Goal: Task Accomplishment & Management: Manage account settings

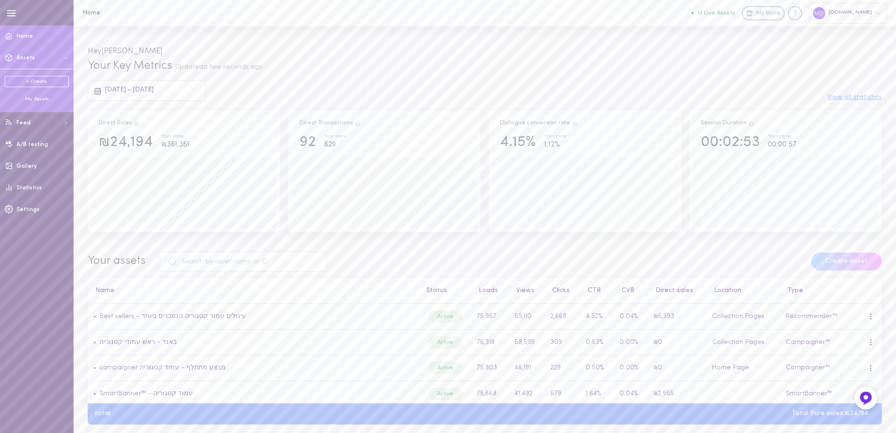
click at [32, 100] on div "My Assets" at bounding box center [37, 99] width 64 height 7
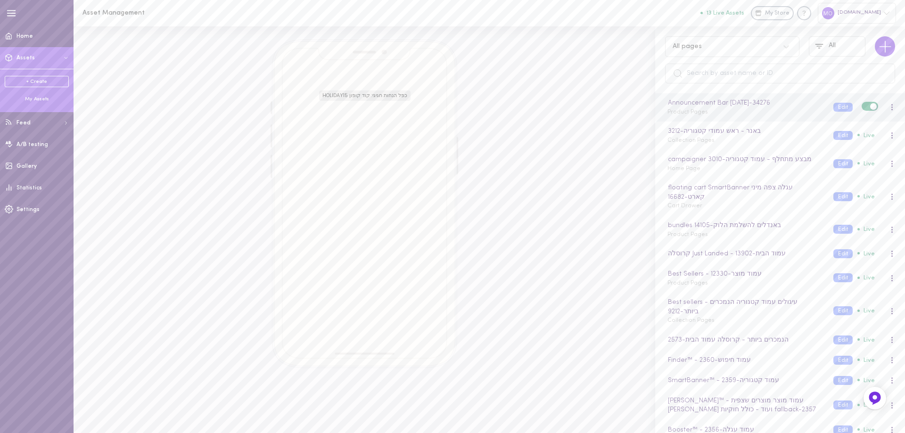
click at [862, 106] on label at bounding box center [870, 106] width 16 height 9
click at [0, 0] on input "checkbox" at bounding box center [0, 0] width 0 height 0
click at [862, 104] on label at bounding box center [870, 106] width 16 height 9
click at [0, 0] on input "checkbox" at bounding box center [0, 0] width 0 height 0
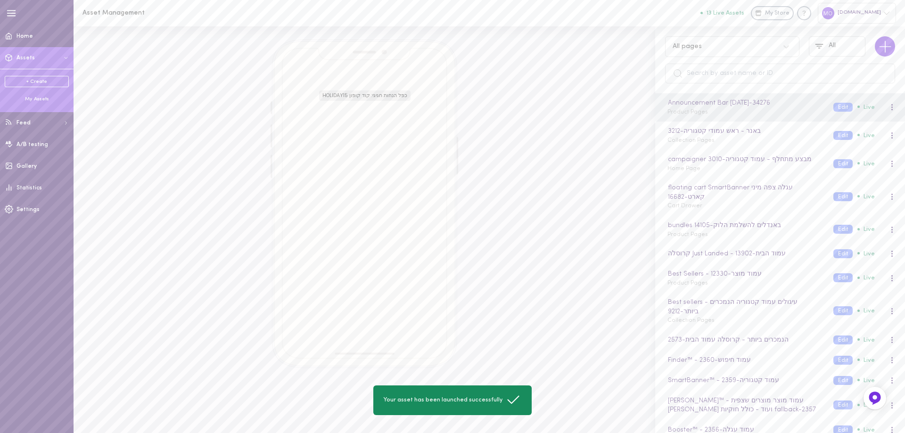
drag, startPoint x: 368, startPoint y: 99, endPoint x: 675, endPoint y: 91, distance: 306.5
click at [368, 99] on span "כפל הנחות חגיגי: קוד קופון HOLIDAY15" at bounding box center [364, 96] width 91 height 10
click at [833, 107] on button "Edit" at bounding box center [842, 107] width 19 height 9
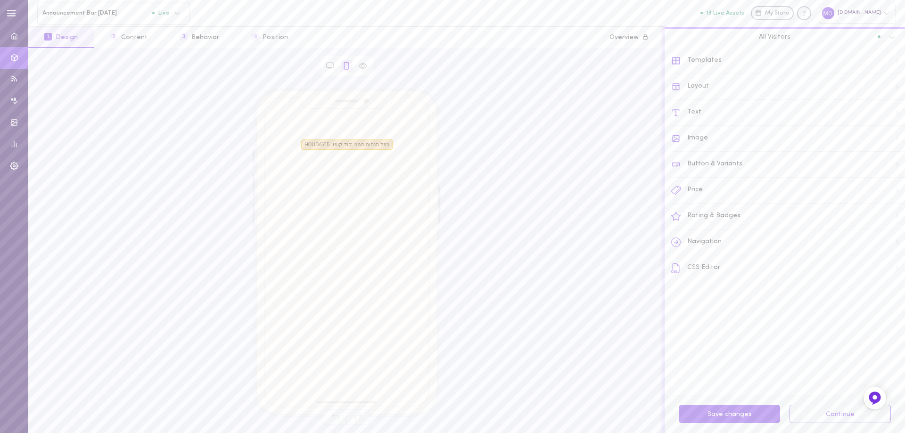
click at [368, 143] on span "כפל הנחות חגיגי: קוד קופון HOLIDAY15" at bounding box center [346, 145] width 91 height 10
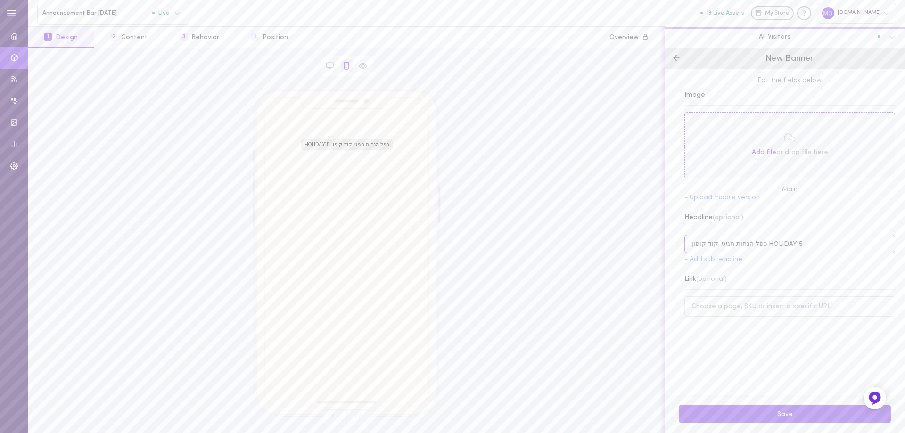
drag, startPoint x: 761, startPoint y: 243, endPoint x: 794, endPoint y: 247, distance: 32.7
click at [794, 247] on input "כפל הנחות חגיגי: קוד קופון HOLIDAY15" at bounding box center [789, 244] width 211 height 18
drag, startPoint x: 717, startPoint y: 245, endPoint x: 759, endPoint y: 248, distance: 42.1
click at [759, 248] on input "כפל הנחות חגיגי: קוד קופון NEW10" at bounding box center [789, 244] width 211 height 18
type input "עונה חדשה ומרעננת: קוד קופון NEW10"
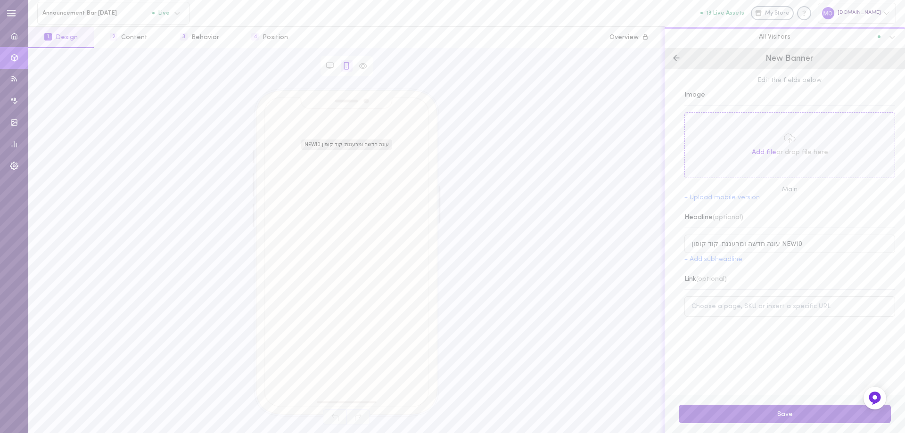
click at [783, 415] on button "Save" at bounding box center [785, 414] width 212 height 18
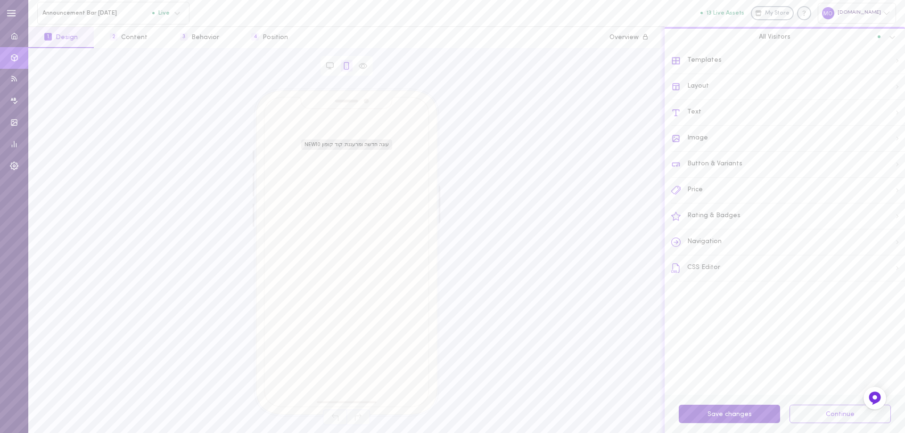
click at [725, 409] on button "Save changes" at bounding box center [729, 414] width 101 height 18
click at [732, 409] on button "Save changes" at bounding box center [729, 414] width 101 height 18
